Goal: Information Seeking & Learning: Learn about a topic

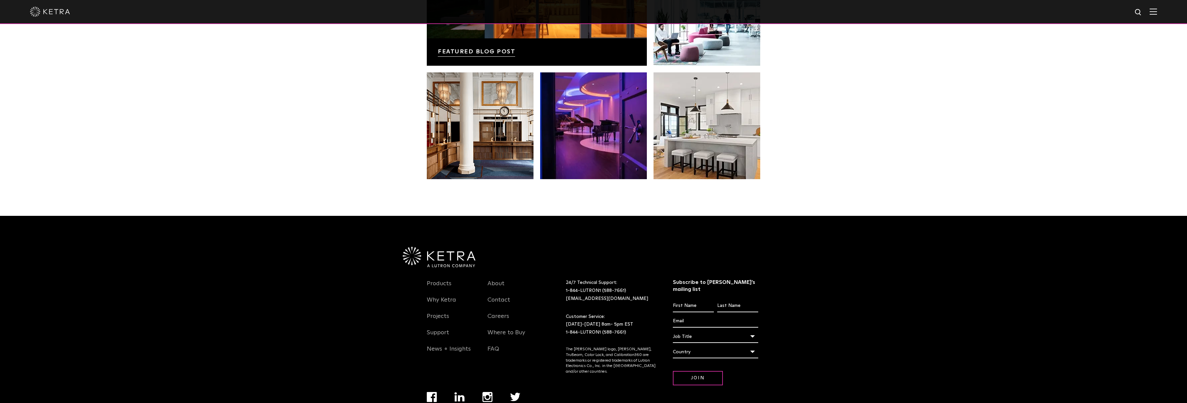
scroll to position [1402, 0]
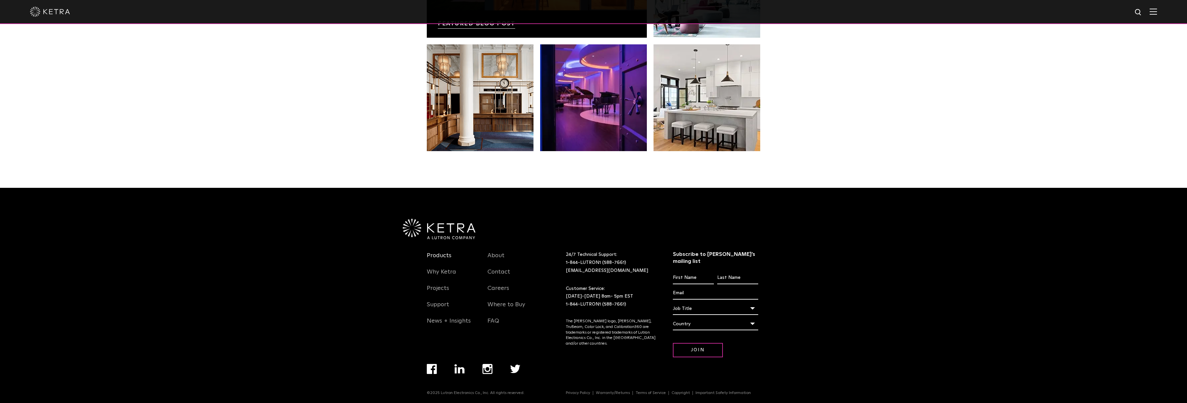
click at [440, 257] on link "Products" at bounding box center [439, 259] width 25 height 15
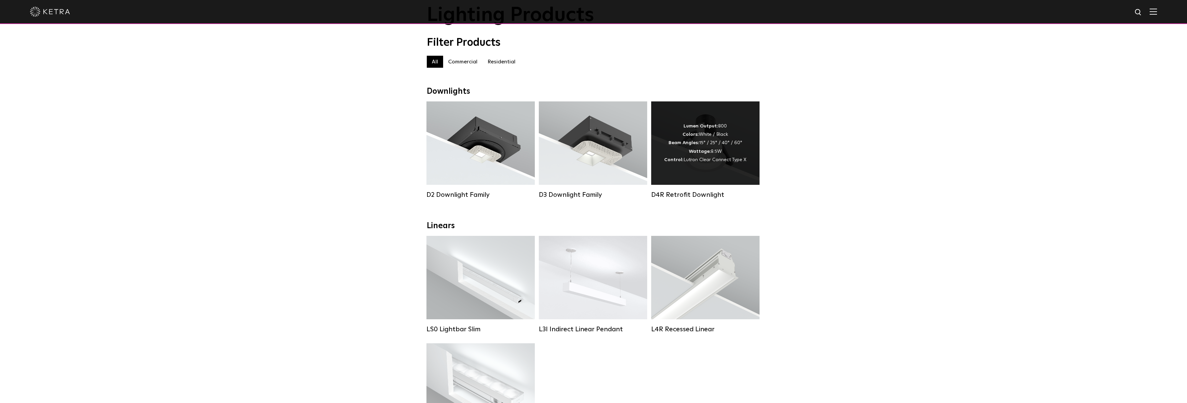
scroll to position [33, 0]
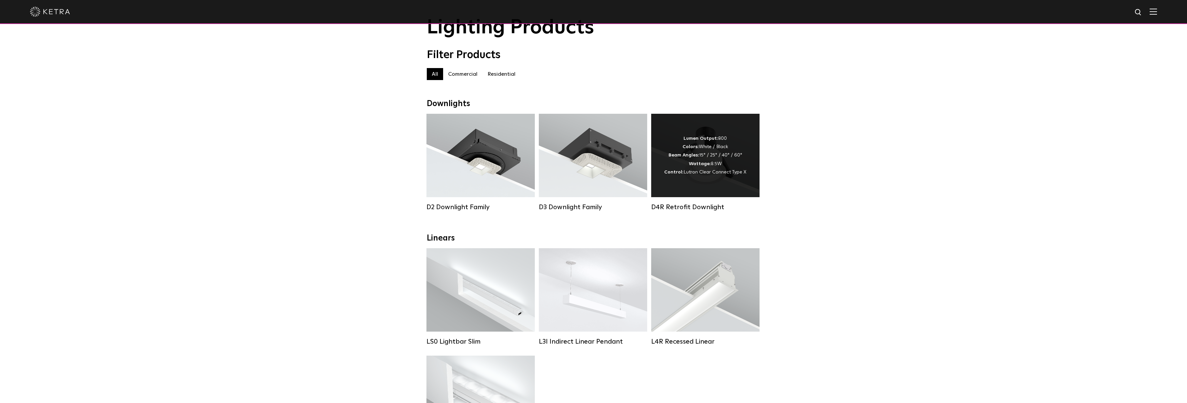
click at [694, 157] on strong "Beam Angles:" at bounding box center [683, 155] width 31 height 5
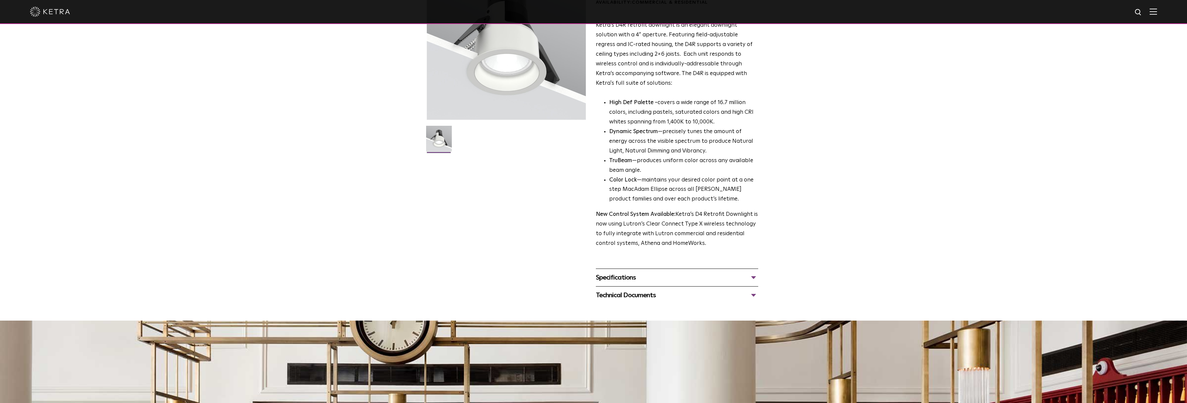
scroll to position [200, 0]
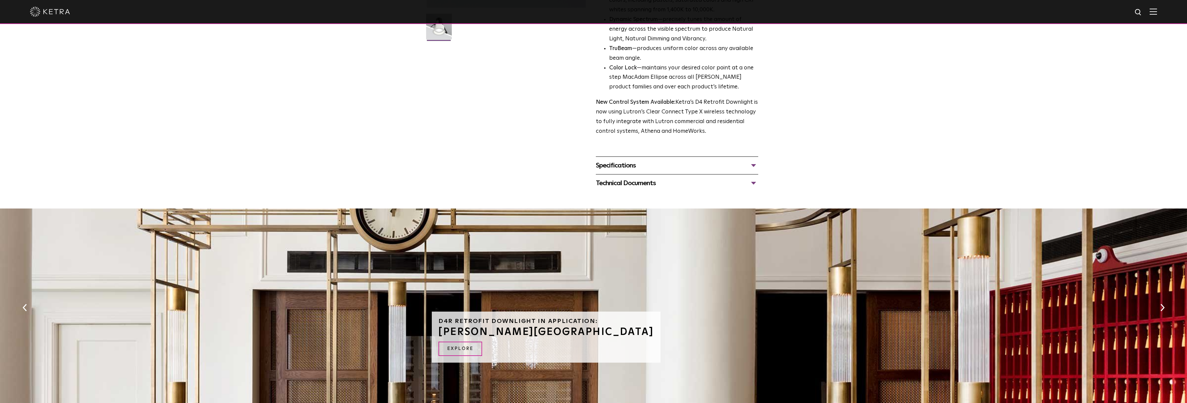
click at [620, 164] on div "Specifications" at bounding box center [677, 165] width 162 height 11
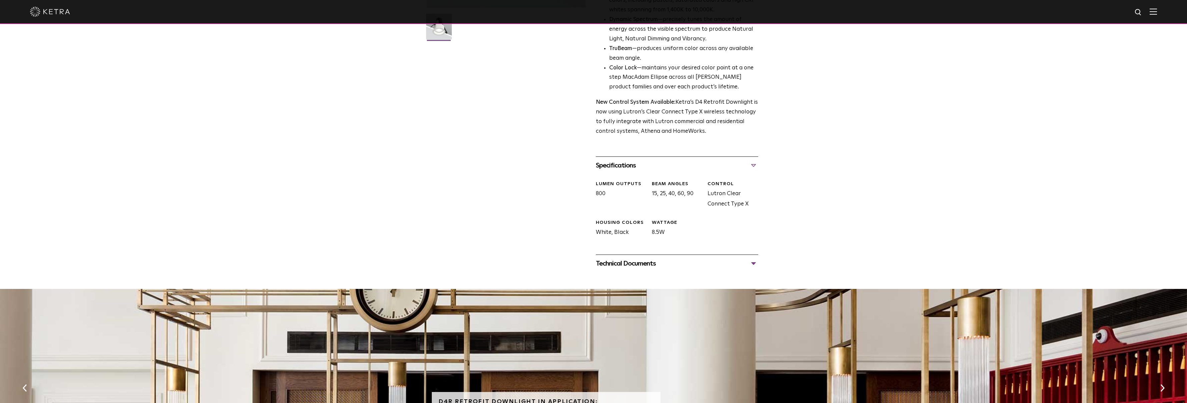
click at [614, 265] on div "Technical Documents" at bounding box center [677, 263] width 162 height 11
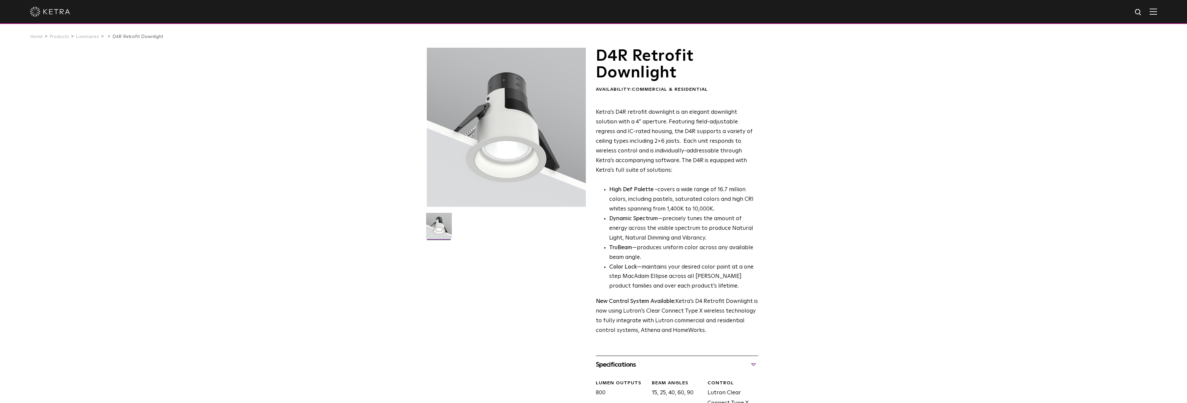
scroll to position [0, 0]
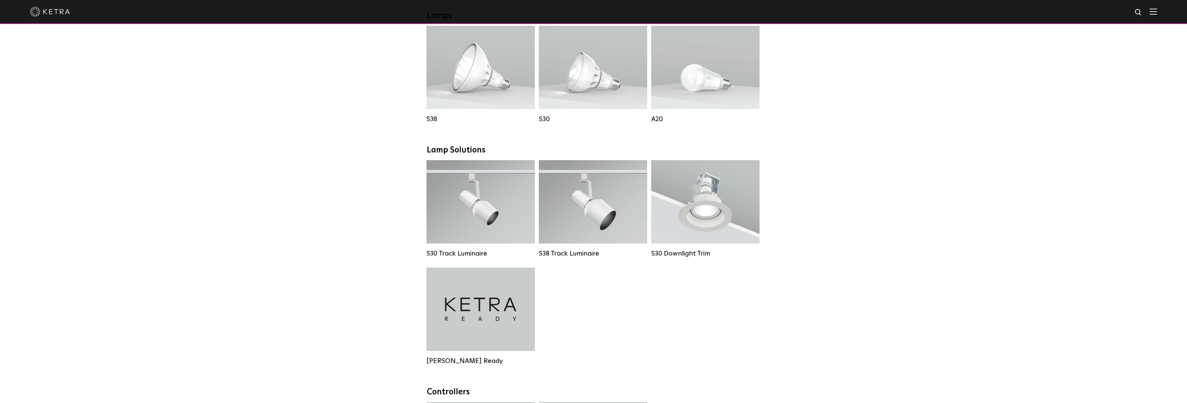
scroll to position [500, 0]
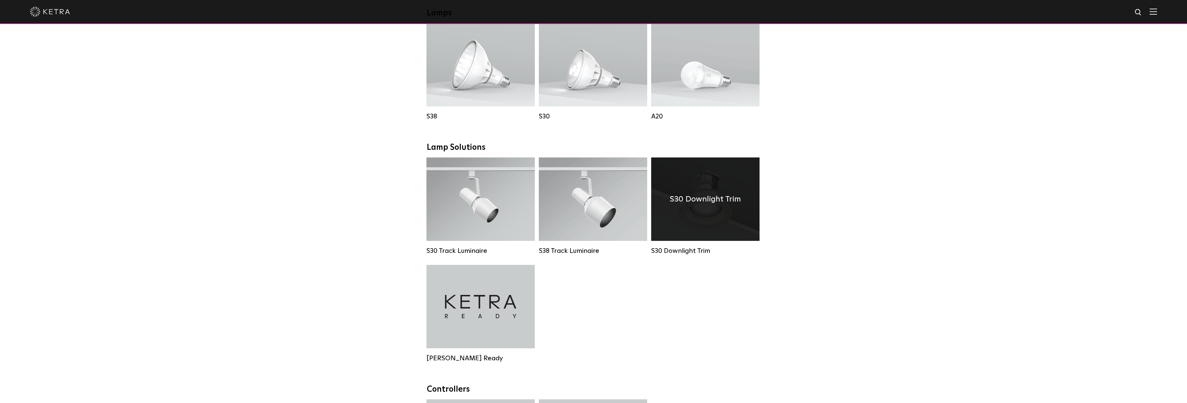
click at [702, 205] on h4 "S30 Downlight Trim" at bounding box center [705, 199] width 71 height 13
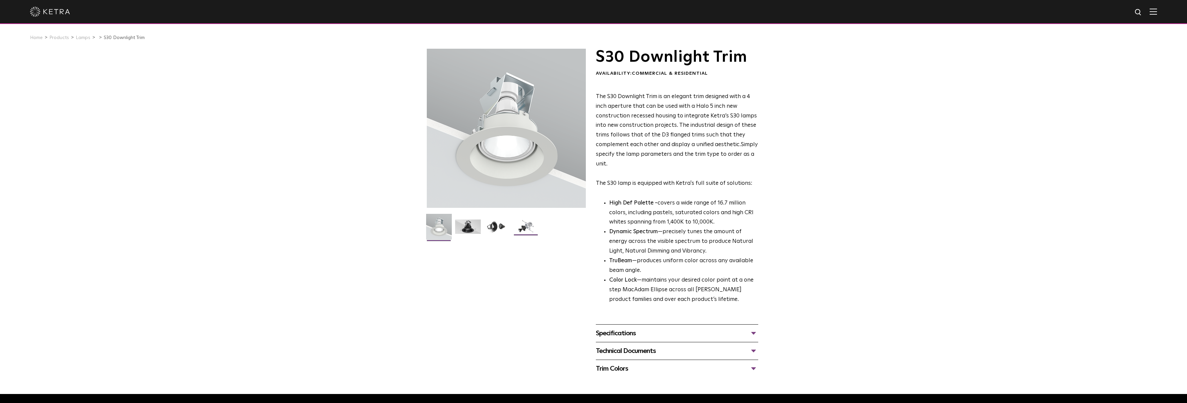
click at [524, 226] on img at bounding box center [526, 228] width 26 height 19
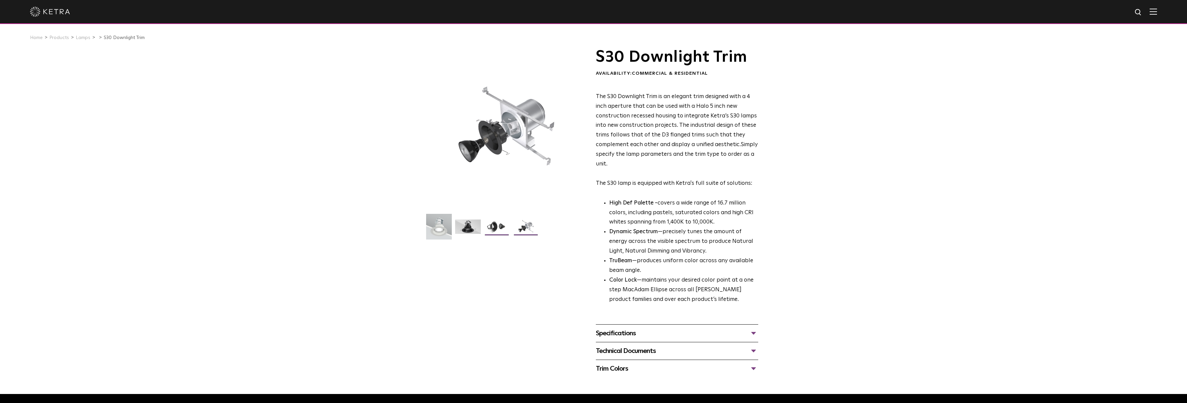
click at [494, 226] on img at bounding box center [497, 228] width 26 height 19
click at [470, 227] on img at bounding box center [468, 228] width 26 height 19
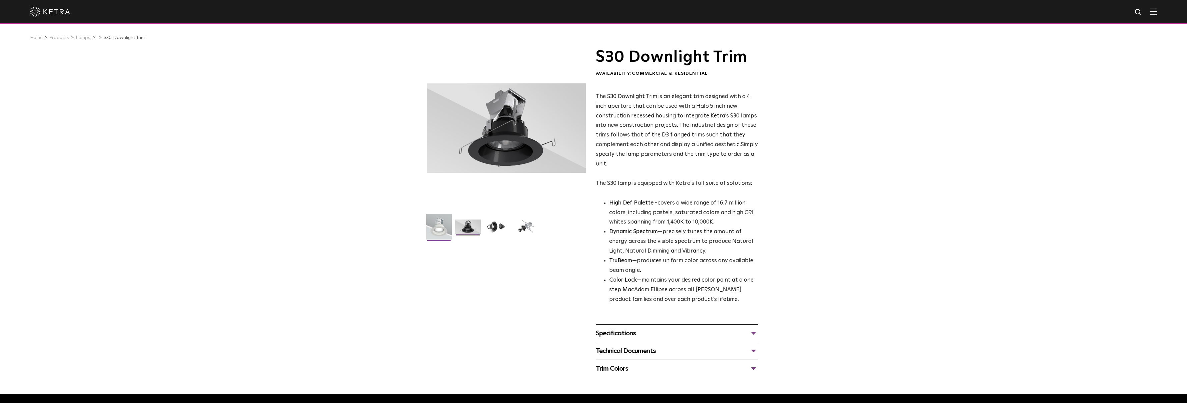
click at [440, 224] on img at bounding box center [439, 229] width 26 height 31
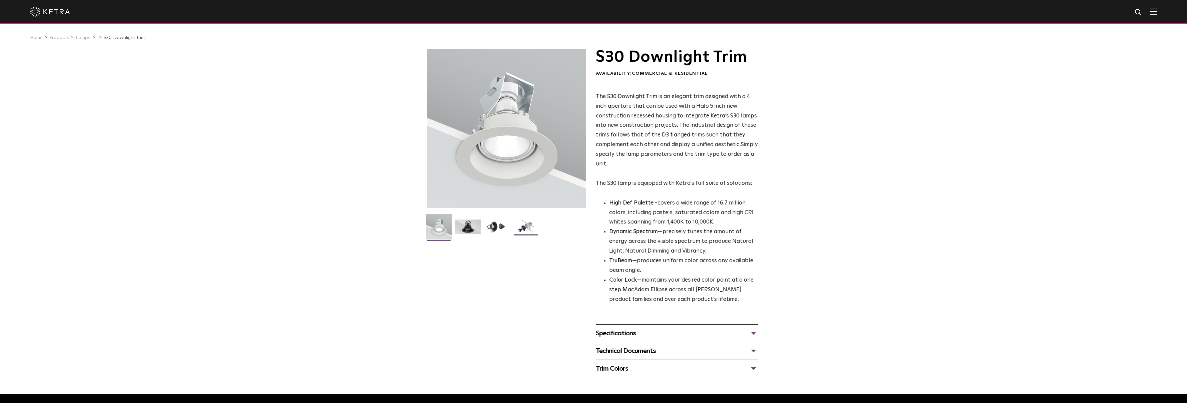
click at [529, 226] on img at bounding box center [526, 228] width 26 height 19
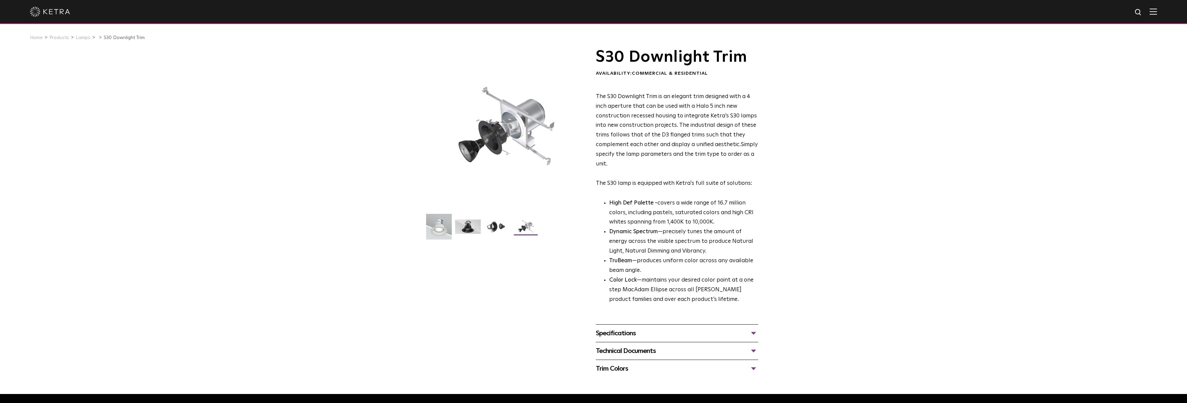
click at [529, 226] on img at bounding box center [526, 228] width 26 height 19
click at [490, 225] on img at bounding box center [497, 228] width 26 height 19
click at [465, 225] on img at bounding box center [468, 228] width 26 height 19
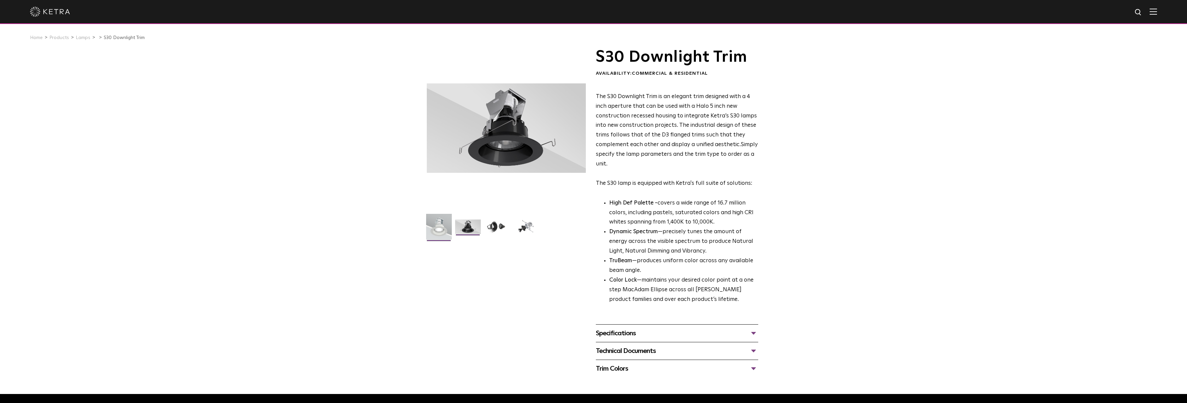
click at [441, 226] on img at bounding box center [439, 229] width 26 height 31
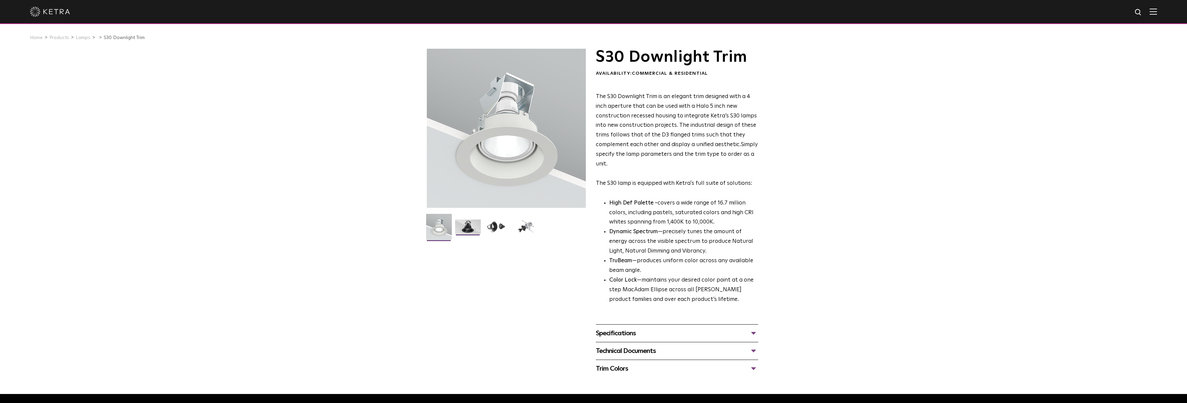
click at [471, 226] on img at bounding box center [468, 228] width 26 height 19
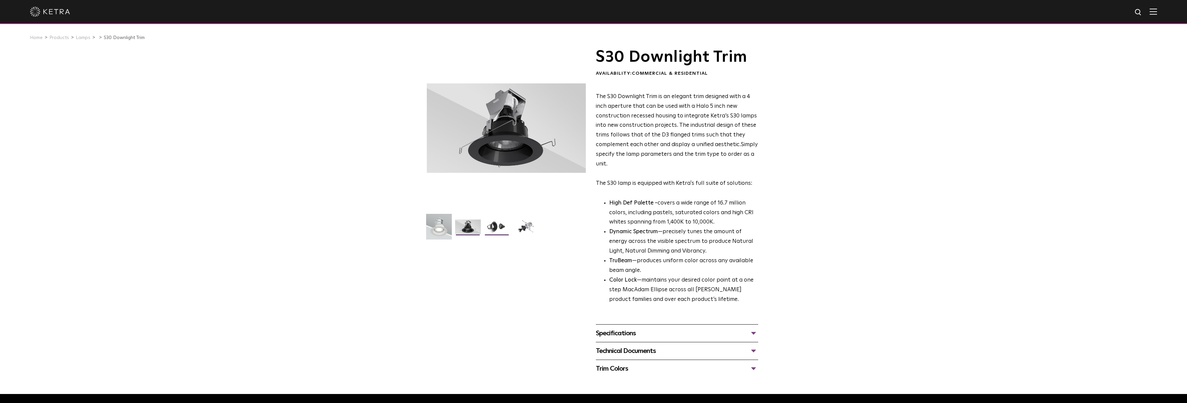
click at [506, 225] on img at bounding box center [497, 228] width 26 height 19
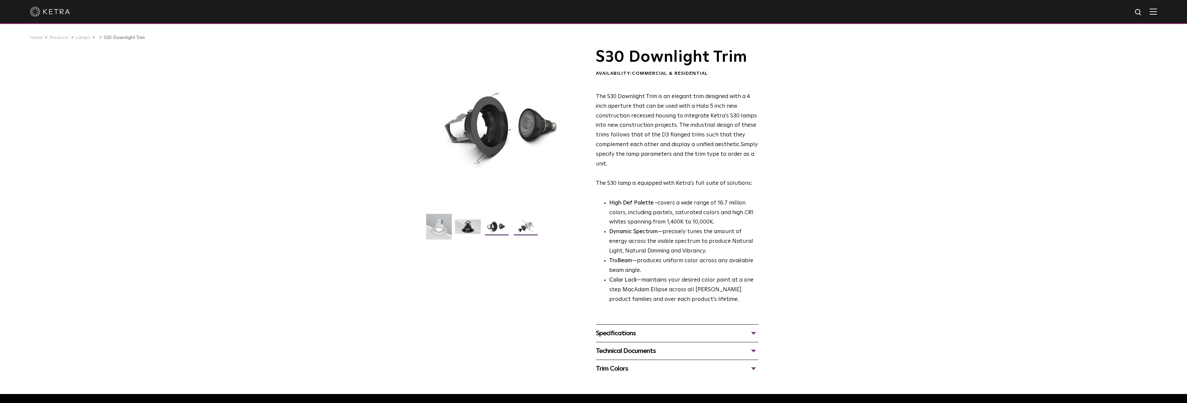
click at [525, 225] on img at bounding box center [526, 228] width 26 height 19
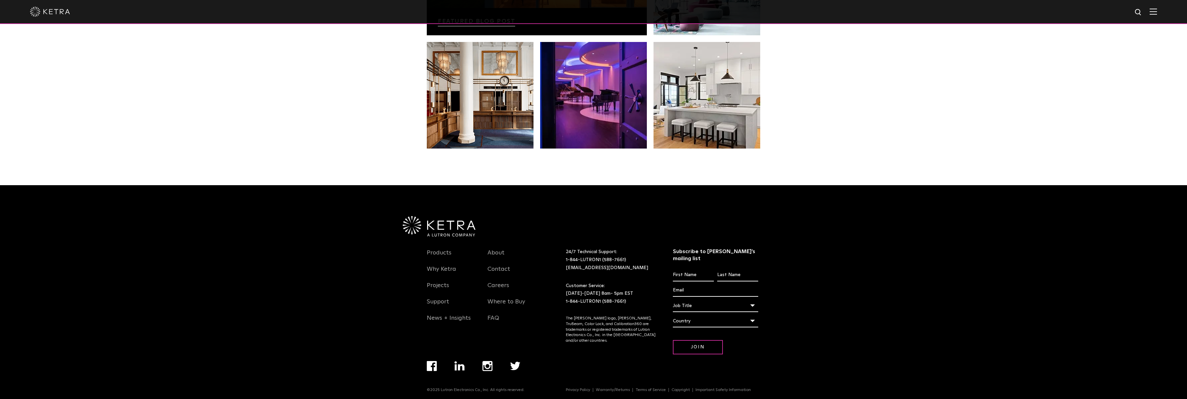
scroll to position [1402, 0]
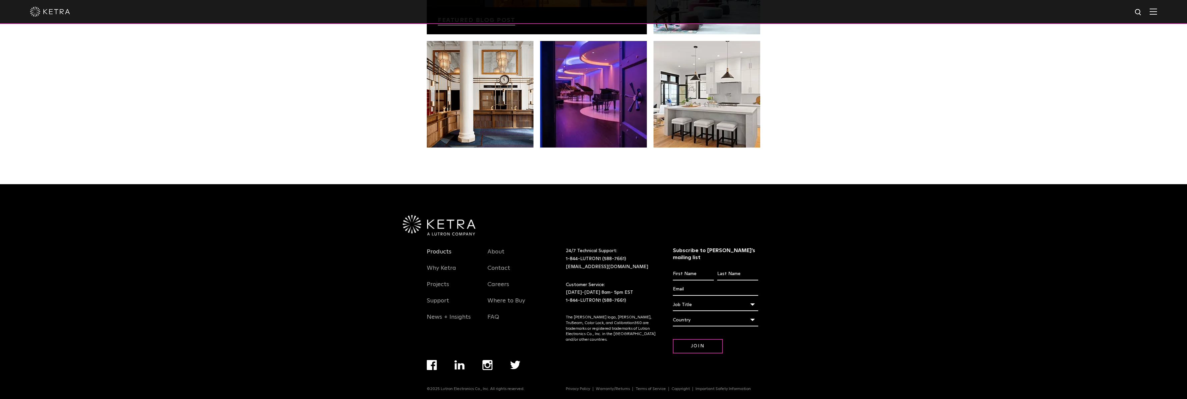
click at [441, 252] on link "Products" at bounding box center [439, 255] width 25 height 15
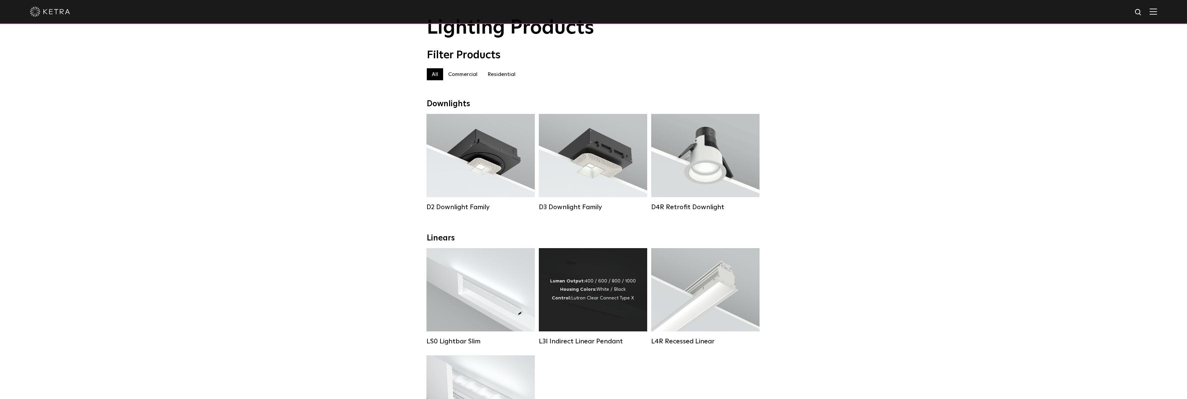
scroll to position [33, 0]
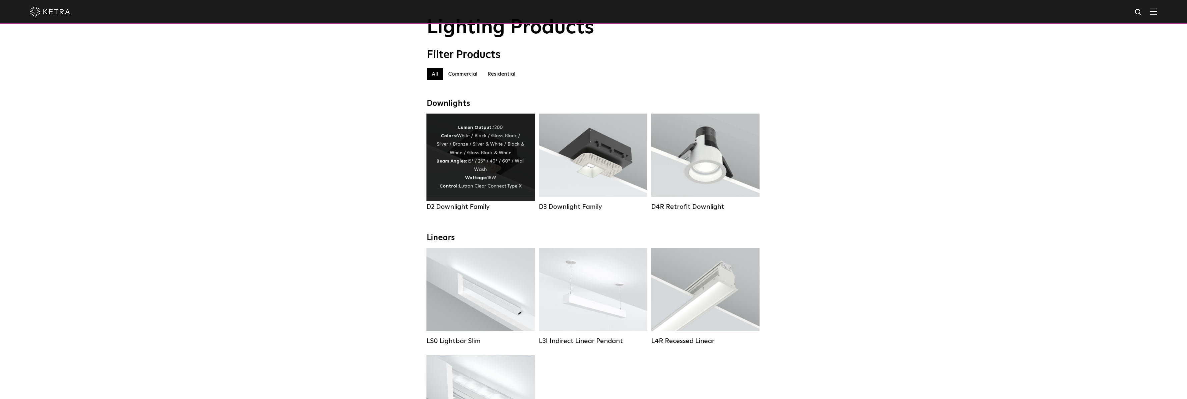
click at [475, 211] on div "D2 Downlight Family" at bounding box center [480, 207] width 108 height 8
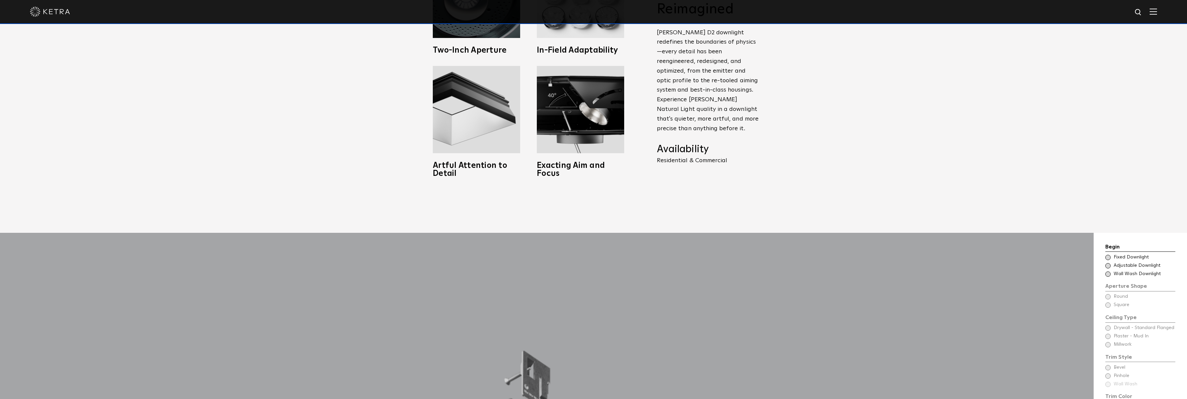
scroll to position [467, 0]
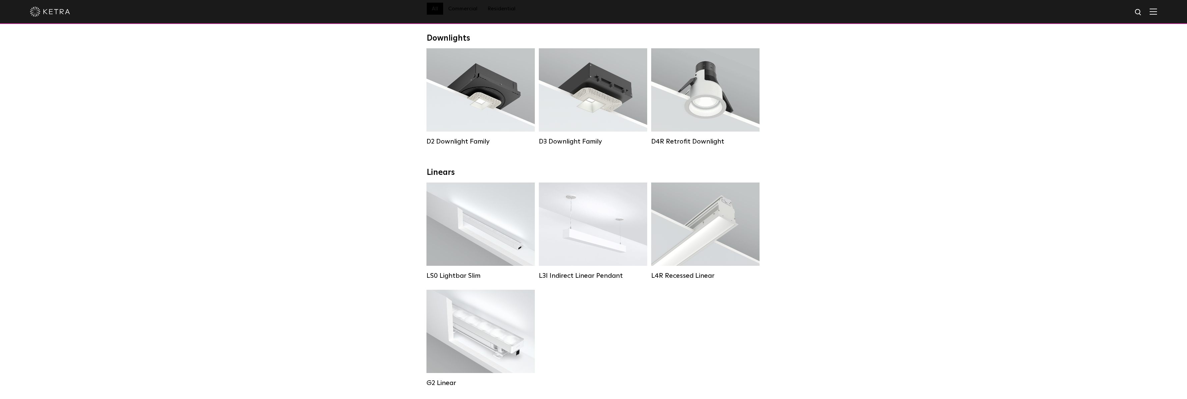
scroll to position [100, 0]
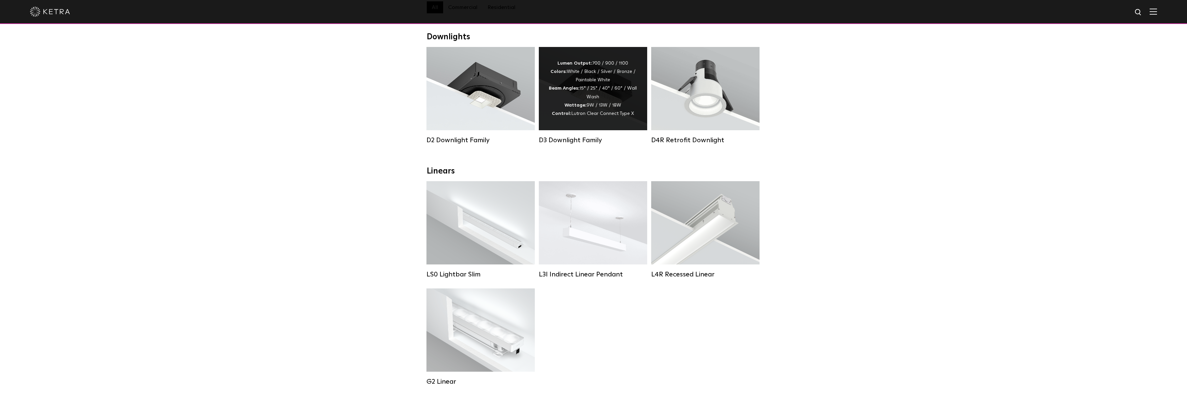
click at [589, 99] on div "Lumen Output: 700 / 900 / 1100 Colors: White / Black / Silver / Bronze / Painta…" at bounding box center [593, 88] width 88 height 59
